Goal: Task Accomplishment & Management: Complete application form

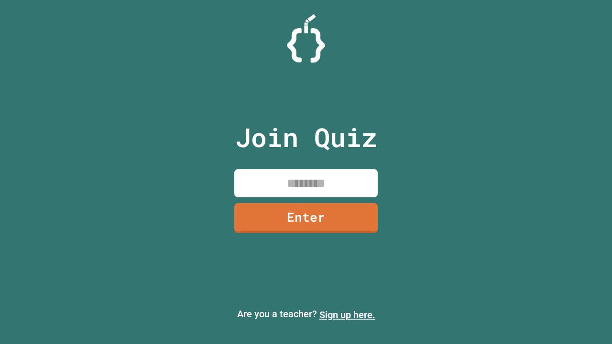
click at [347, 315] on link "Sign up here." at bounding box center [347, 314] width 56 height 11
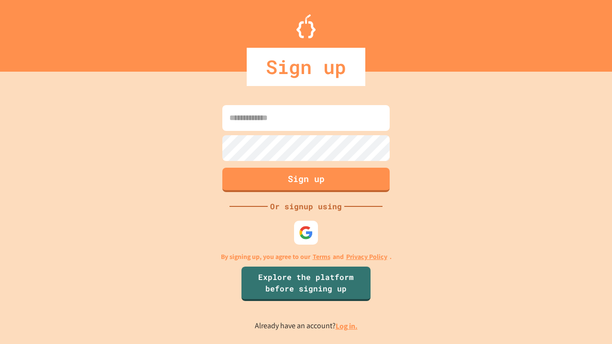
click at [347, 326] on link "Log in." at bounding box center [347, 326] width 22 height 10
